Goal: Task Accomplishment & Management: Use online tool/utility

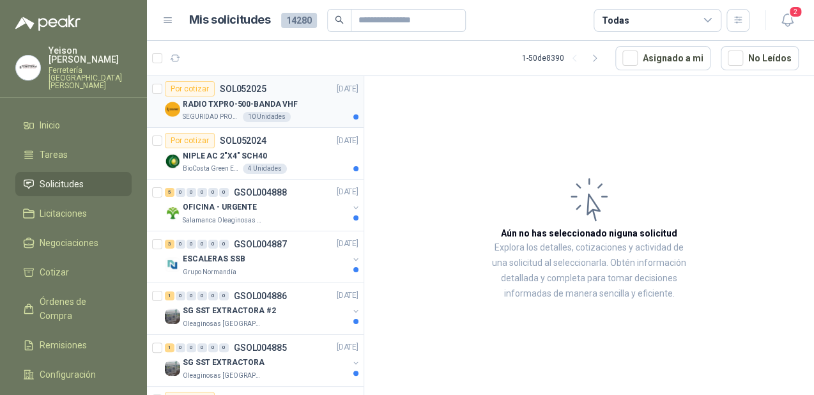
click at [286, 102] on p "RADIO TXPRO-500-BANDA VHF" at bounding box center [240, 104] width 115 height 12
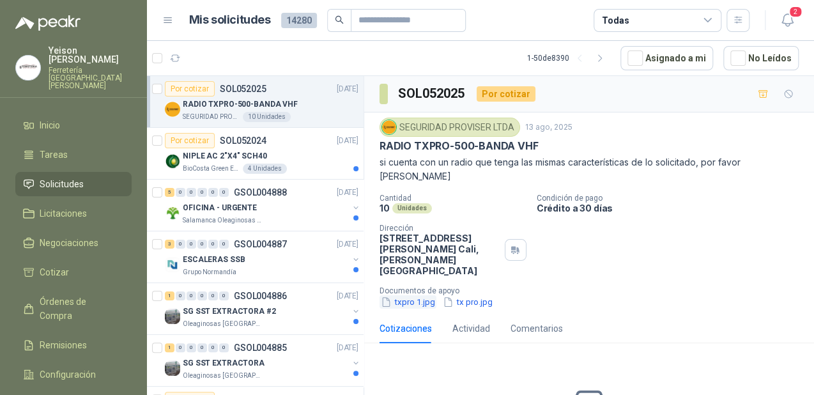
click at [413, 295] on button "txpro 1.jpg" at bounding box center [407, 301] width 57 height 13
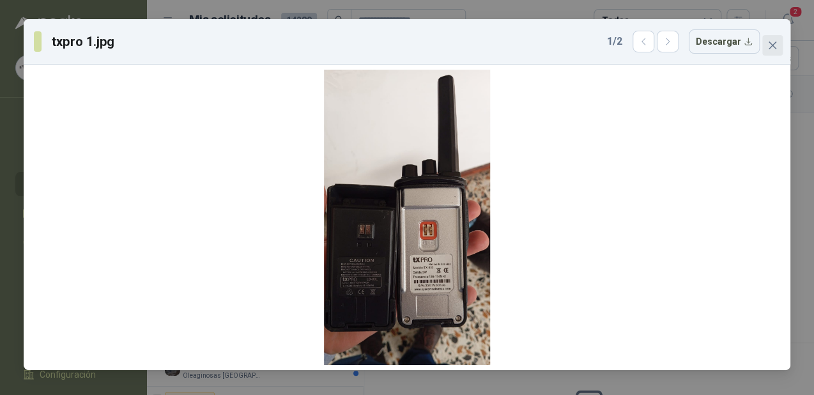
click at [772, 45] on icon "close" at bounding box center [772, 46] width 8 height 8
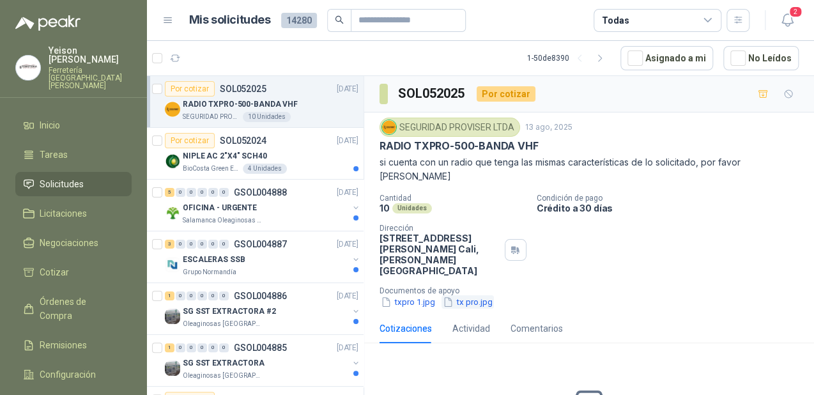
click at [478, 295] on button "tx pro.jpg" at bounding box center [467, 301] width 52 height 13
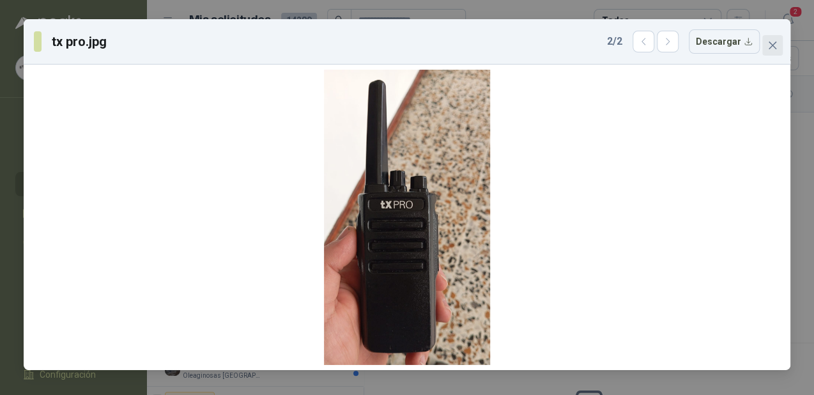
click at [773, 40] on icon "close" at bounding box center [772, 45] width 10 height 10
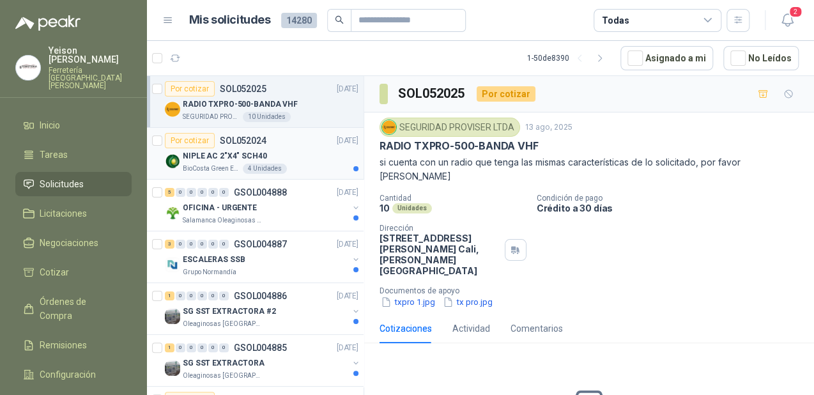
click at [281, 149] on div "NIPLE AC 2"X4" SCH40" at bounding box center [271, 155] width 176 height 15
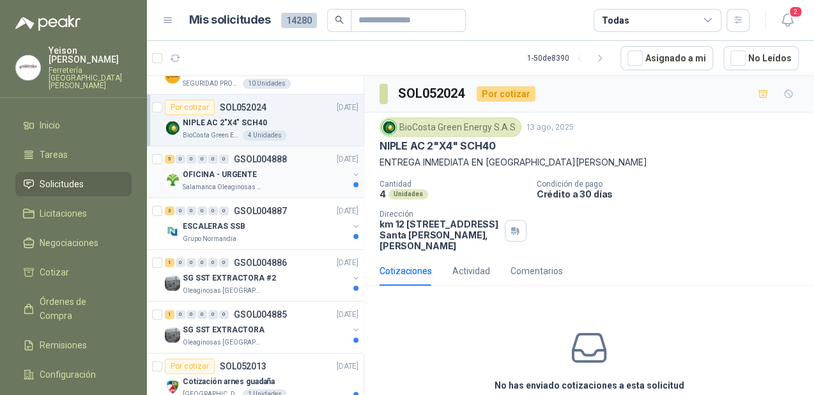
scroll to position [51, 0]
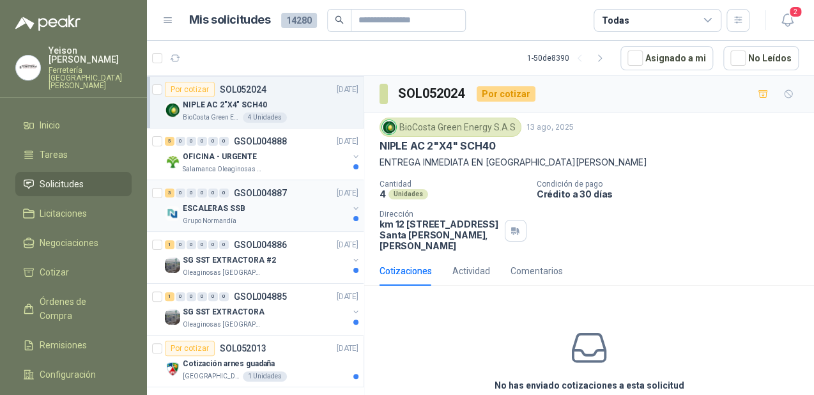
click at [291, 220] on div "Grupo Normandía" at bounding box center [265, 221] width 165 height 10
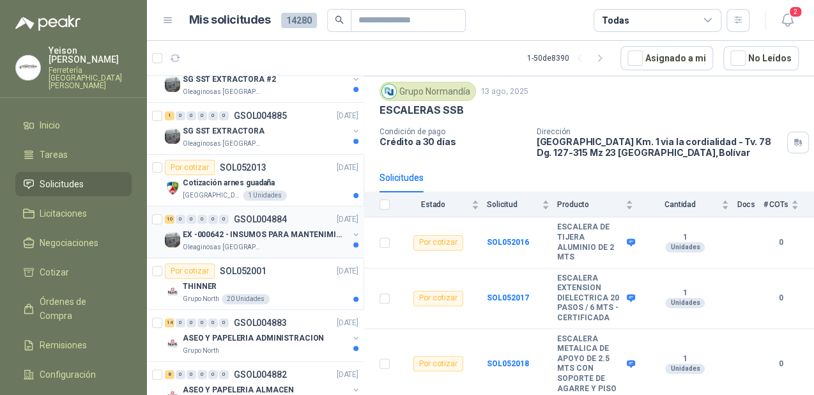
scroll to position [256, 0]
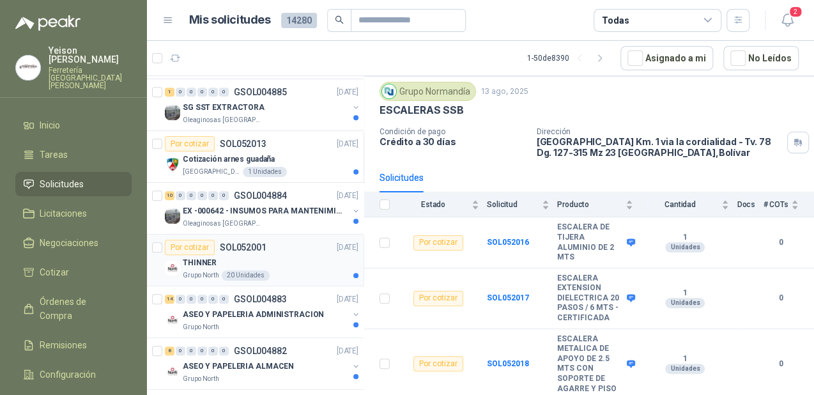
click at [275, 259] on div "THINNER" at bounding box center [271, 262] width 176 height 15
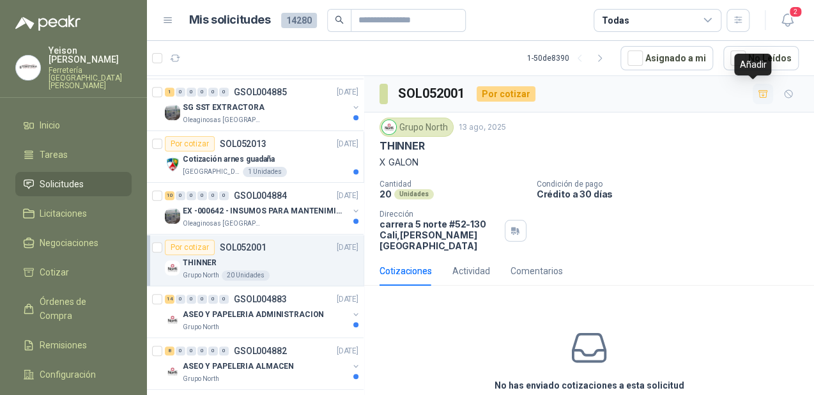
click at [758, 97] on icon "button" at bounding box center [762, 93] width 9 height 7
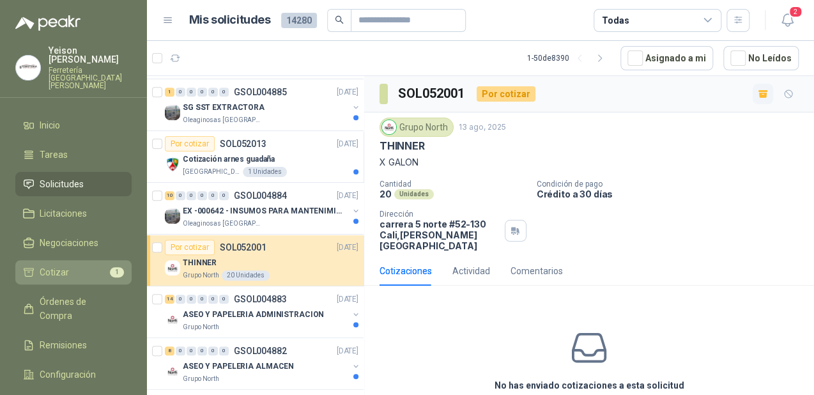
click at [107, 265] on li "Cotizar 1" at bounding box center [73, 272] width 101 height 14
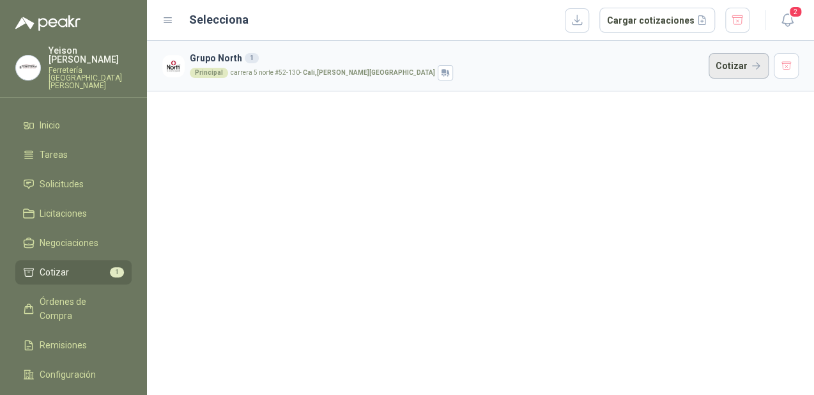
click at [746, 72] on button "Cotizar" at bounding box center [738, 66] width 60 height 26
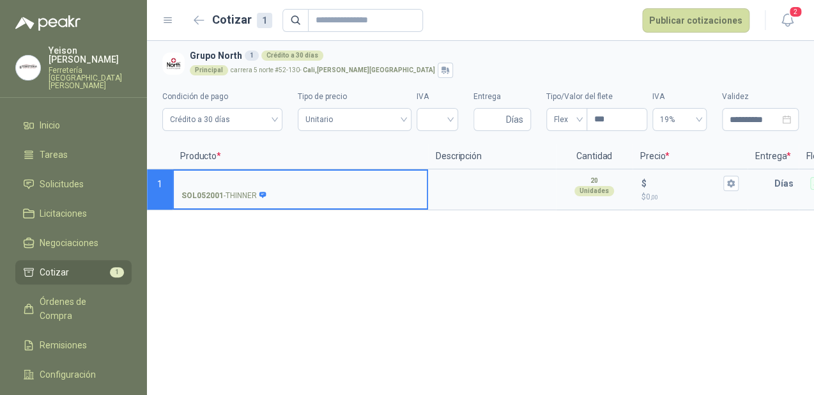
click at [216, 179] on input "SOL052001 - THINNER" at bounding box center [300, 184] width 238 height 10
type input "**********"
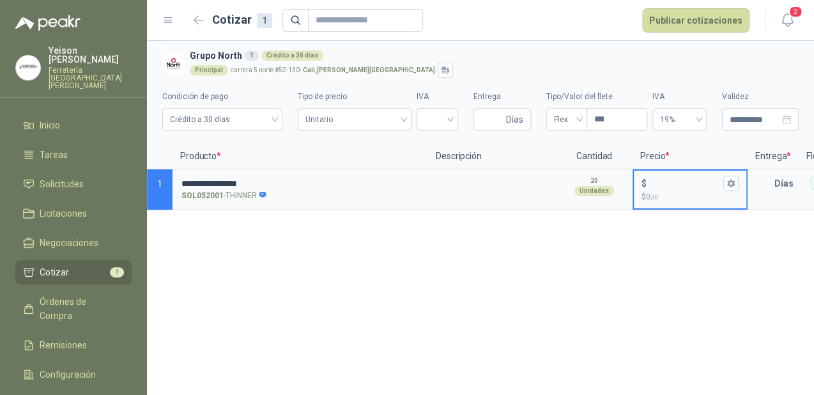
click at [657, 181] on input "$ $ 0 ,00" at bounding box center [685, 183] width 72 height 10
type input "******"
click at [731, 180] on icon "button" at bounding box center [730, 183] width 7 height 8
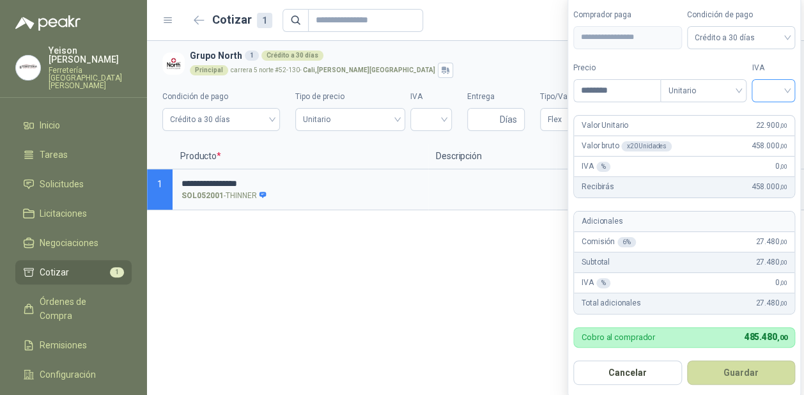
click at [786, 86] on input "search" at bounding box center [773, 89] width 28 height 19
click at [777, 115] on div "19%" at bounding box center [776, 118] width 24 height 14
click at [749, 366] on button "Guardar" at bounding box center [743, 372] width 110 height 24
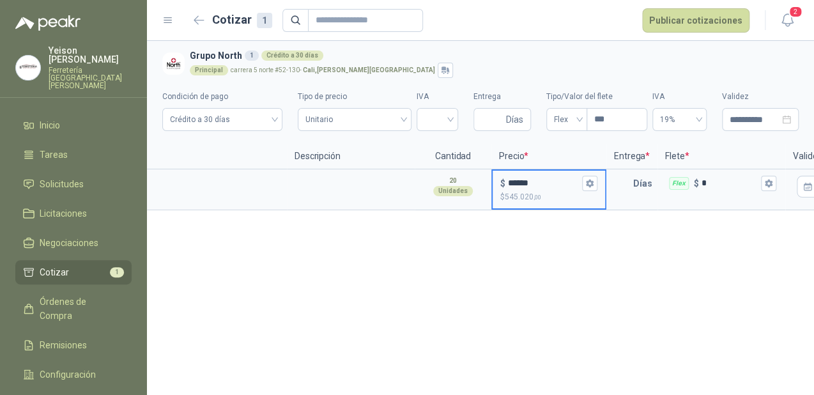
scroll to position [0, 142]
click at [632, 180] on p "Días" at bounding box center [644, 184] width 24 height 26
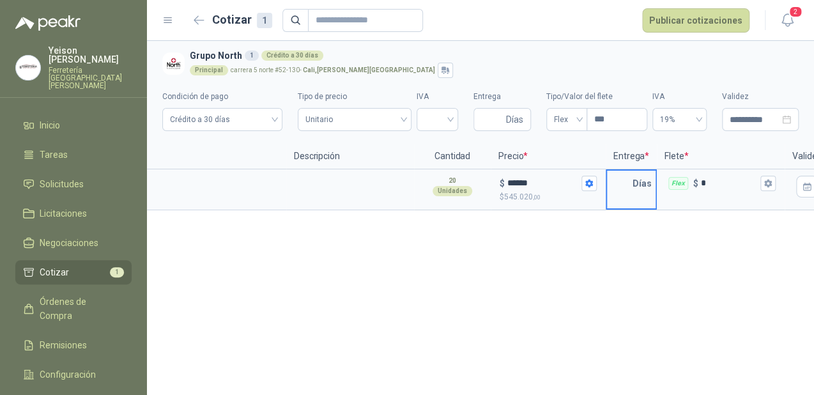
click at [630, 180] on input "text" at bounding box center [620, 184] width 26 height 26
type input "*"
click at [764, 184] on icon "button" at bounding box center [767, 183] width 7 height 8
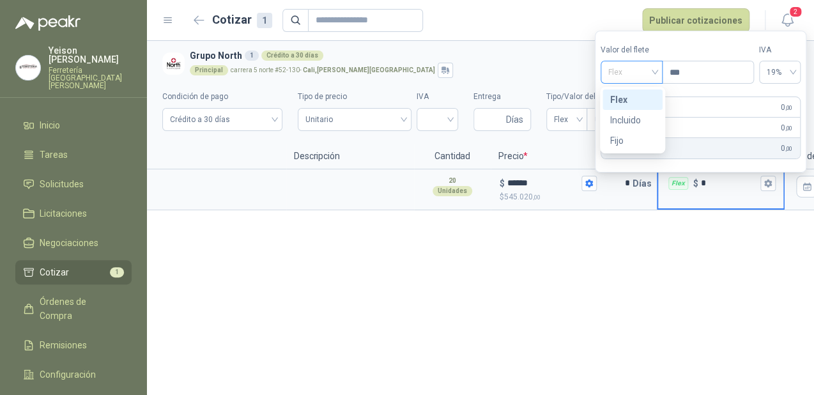
click at [655, 74] on span "Flex" at bounding box center [631, 72] width 47 height 19
click at [636, 120] on div "Incluido" at bounding box center [633, 120] width 45 height 14
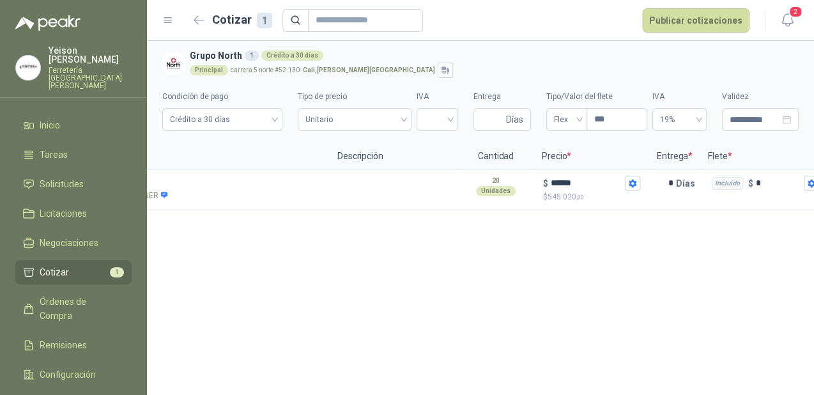
scroll to position [0, 0]
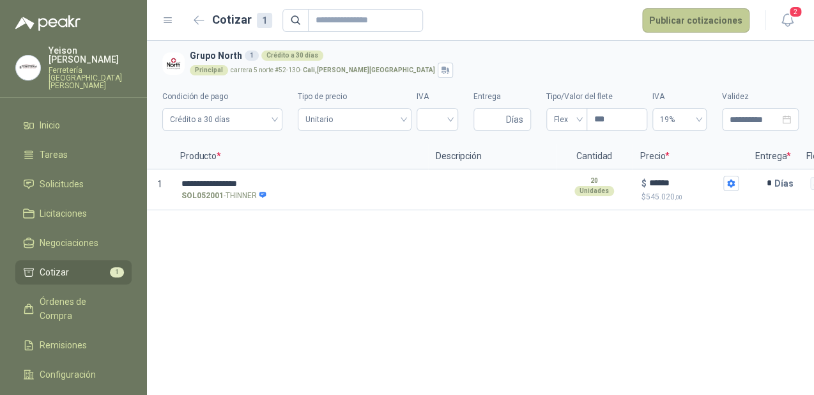
click at [690, 24] on button "Publicar cotizaciones" at bounding box center [695, 20] width 107 height 24
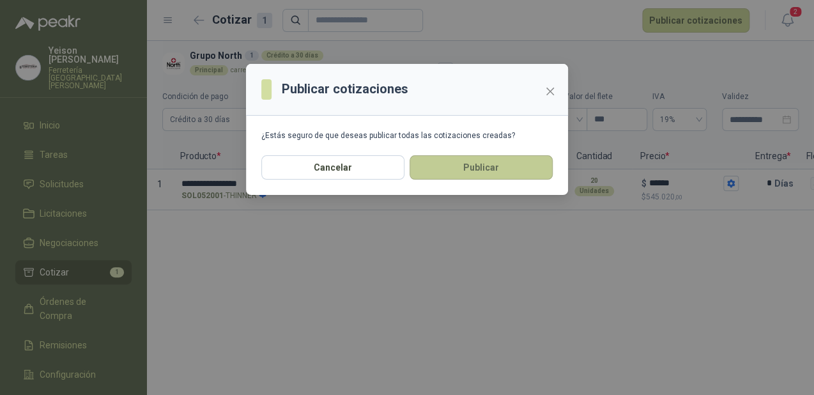
click at [475, 168] on button "Publicar" at bounding box center [480, 167] width 143 height 24
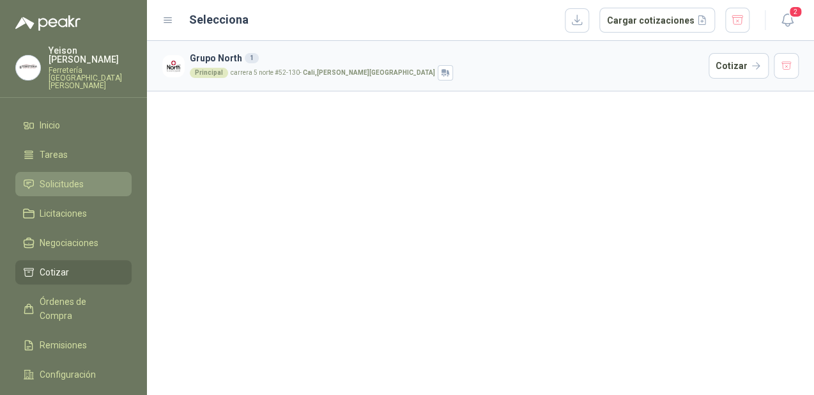
click at [59, 177] on span "Solicitudes" at bounding box center [62, 184] width 44 height 14
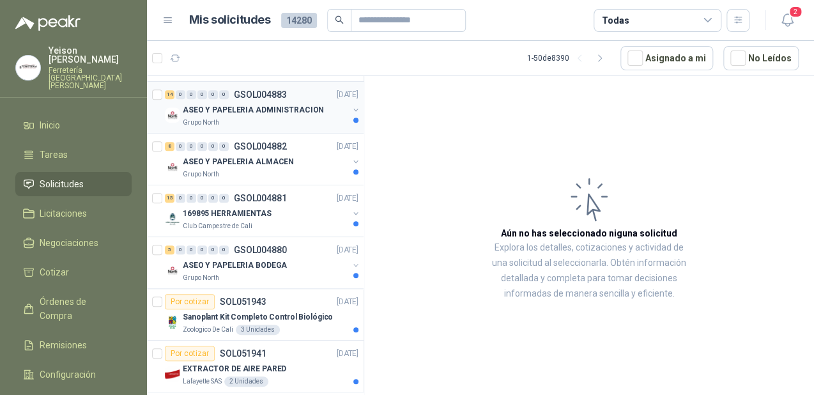
scroll to position [358, 0]
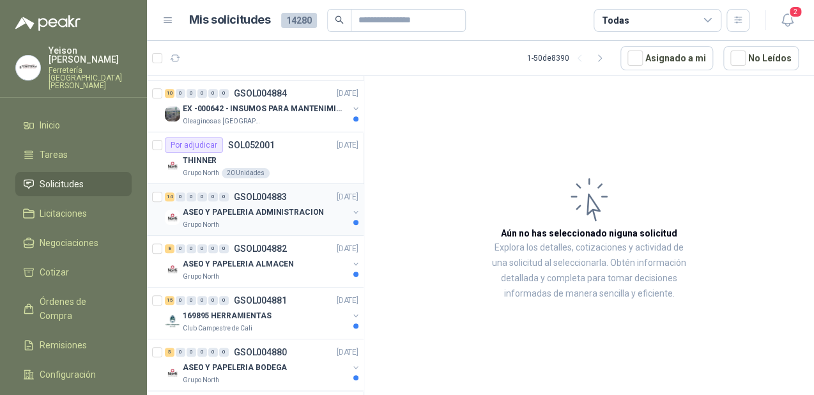
click at [233, 206] on p "ASEO Y PAPELERIA ADMINISTRACION" at bounding box center [253, 212] width 141 height 12
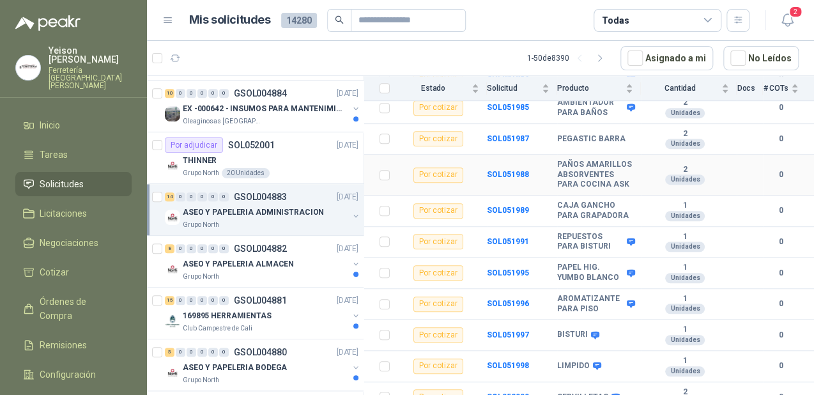
scroll to position [348, 0]
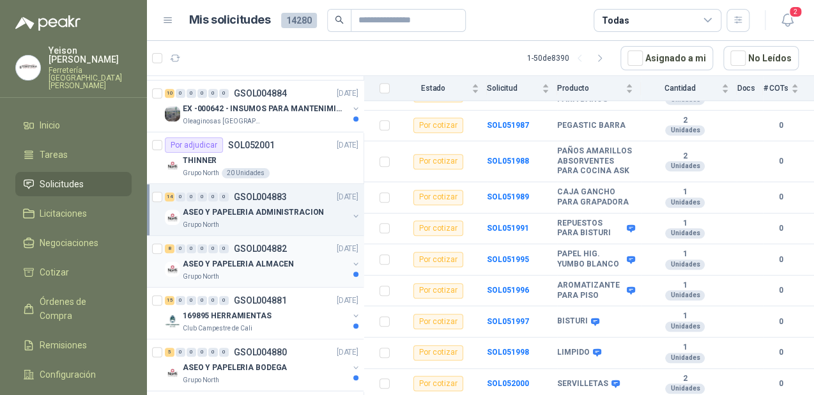
click at [239, 271] on div "Grupo North" at bounding box center [265, 276] width 165 height 10
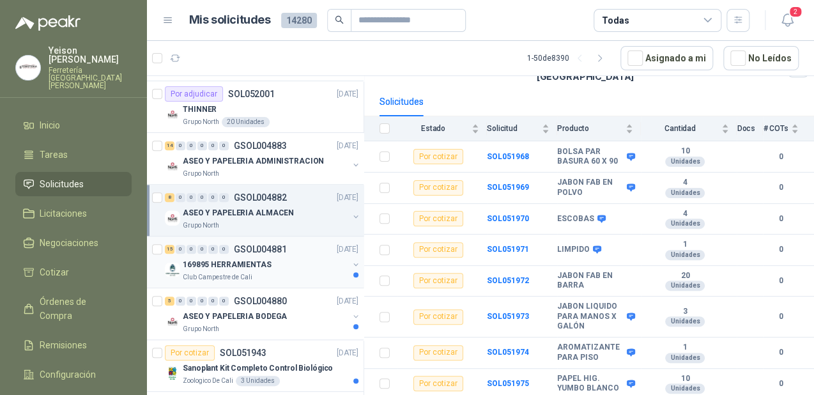
scroll to position [460, 0]
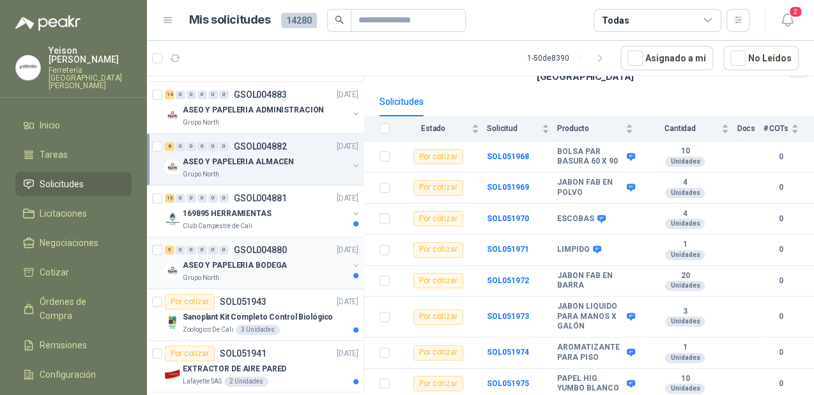
click at [268, 269] on div "ASEO Y PAPELERIA BODEGA" at bounding box center [265, 264] width 165 height 15
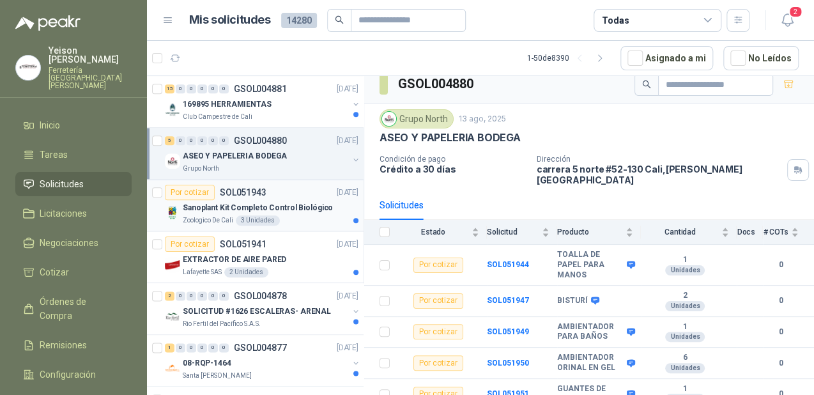
scroll to position [511, 0]
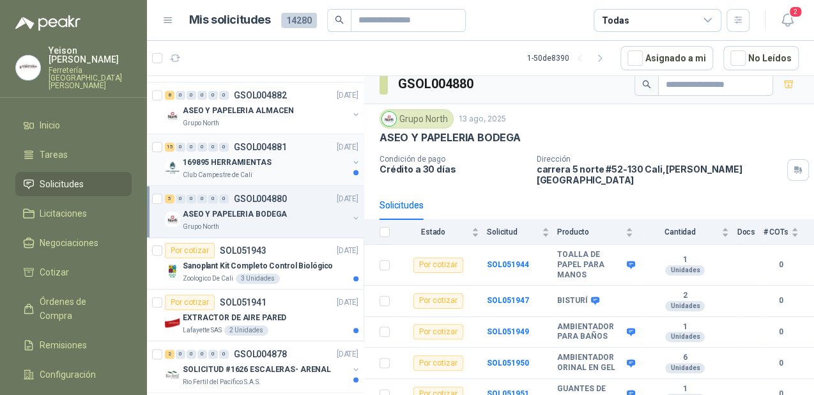
click at [245, 158] on p "169895 HERRAMIENTAS" at bounding box center [227, 162] width 89 height 12
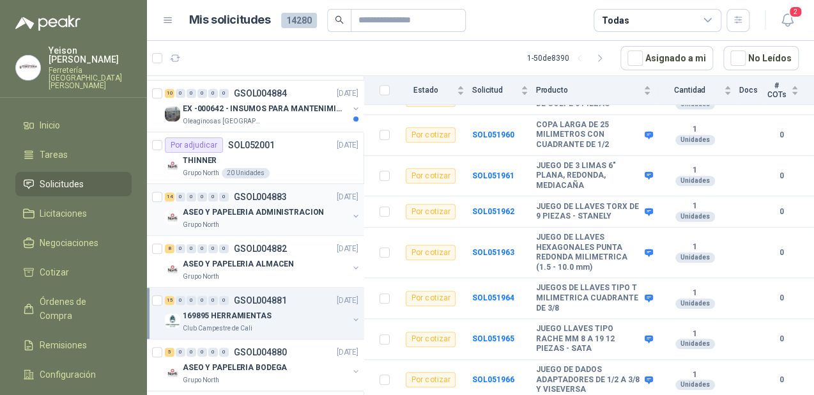
scroll to position [307, 0]
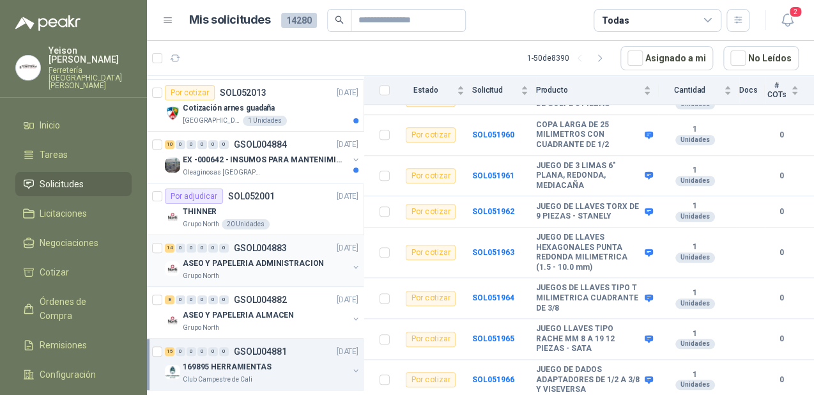
click at [259, 267] on p "ASEO Y PAPELERIA ADMINISTRACION" at bounding box center [253, 263] width 141 height 12
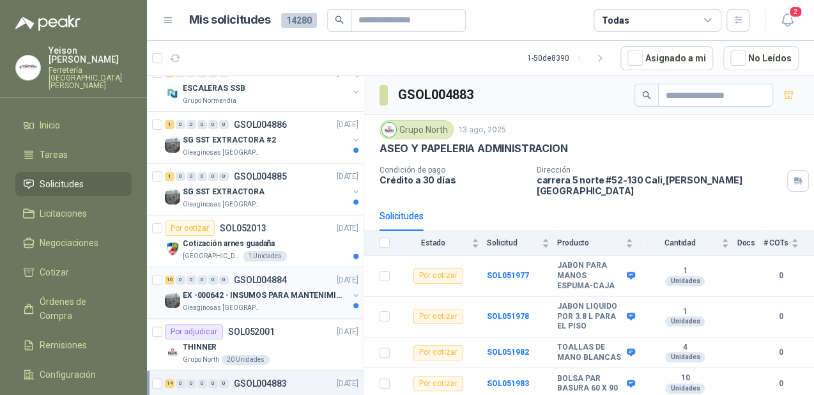
scroll to position [153, 0]
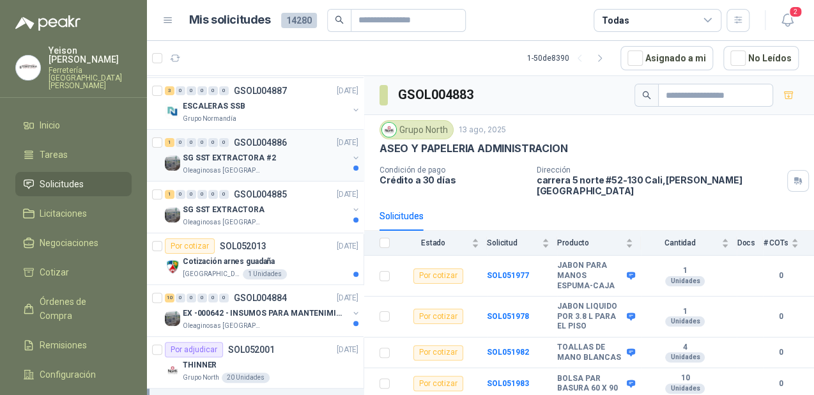
click at [250, 169] on p "Oleaginosas [GEOGRAPHIC_DATA][PERSON_NAME]" at bounding box center [223, 170] width 80 height 10
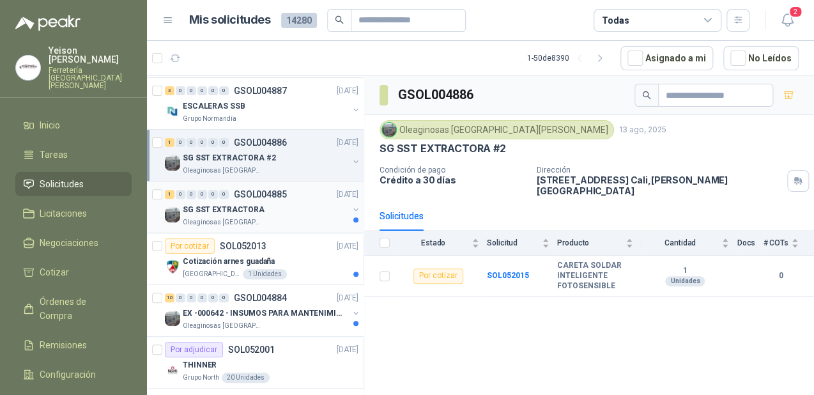
click at [272, 215] on div "SG SST EXTRACTORA" at bounding box center [265, 209] width 165 height 15
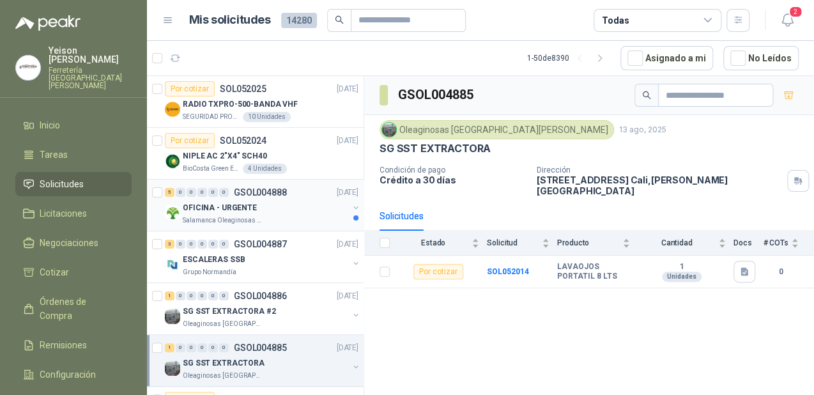
click at [274, 207] on div "OFICINA - URGENTE" at bounding box center [265, 207] width 165 height 15
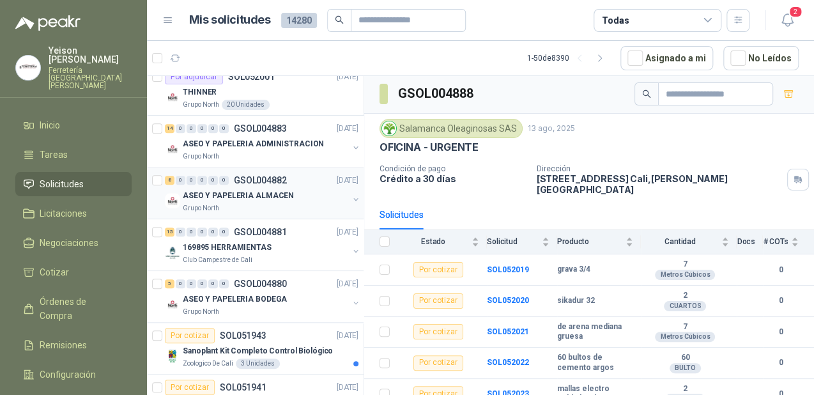
scroll to position [409, 0]
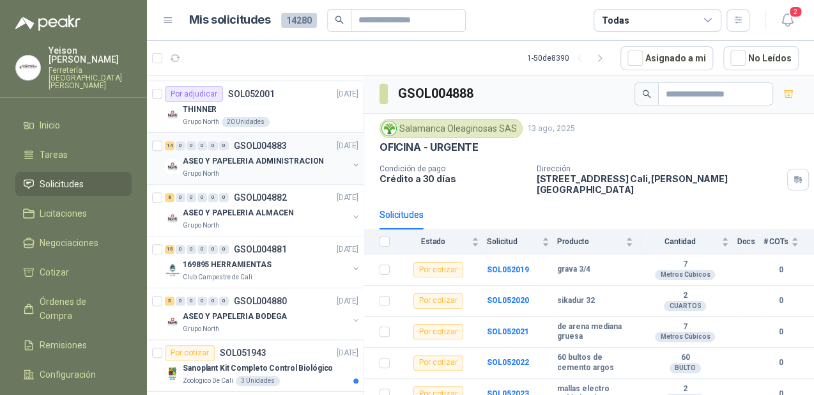
click at [233, 161] on p "ASEO Y PAPELERIA ADMINISTRACION" at bounding box center [253, 161] width 141 height 12
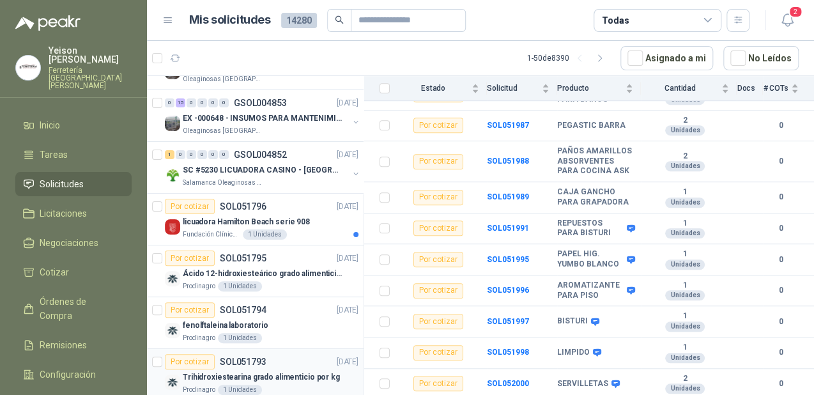
scroll to position [2248, 0]
